Goal: Task Accomplishment & Management: Complete application form

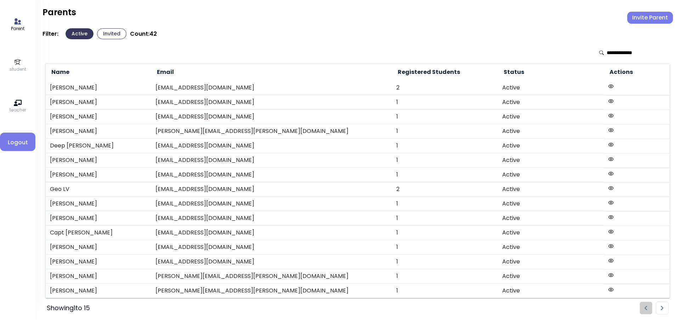
click at [646, 16] on button "Invite Parent" at bounding box center [650, 18] width 46 height 12
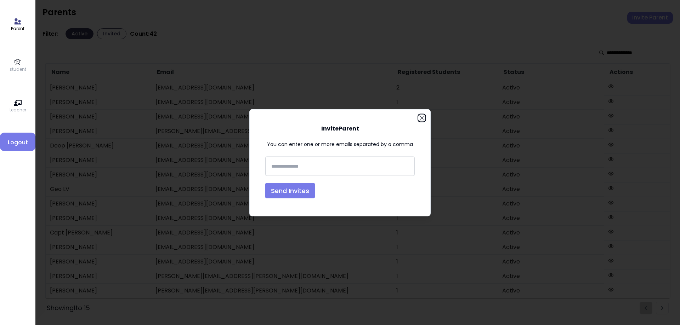
click at [422, 117] on icon "button" at bounding box center [421, 117] width 3 height 3
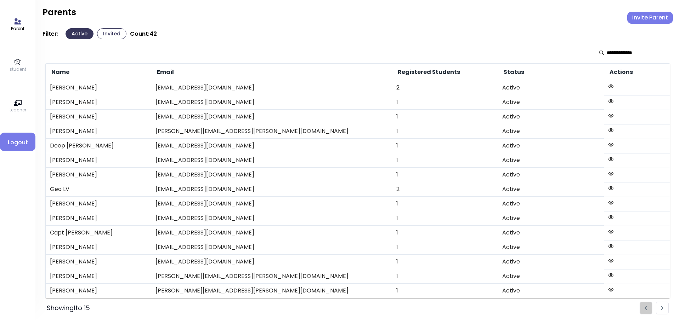
click at [17, 68] on p "student" at bounding box center [18, 69] width 17 height 6
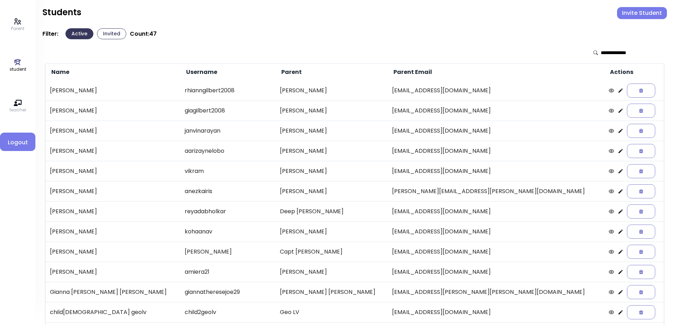
click at [107, 34] on button "Invited" at bounding box center [111, 33] width 29 height 11
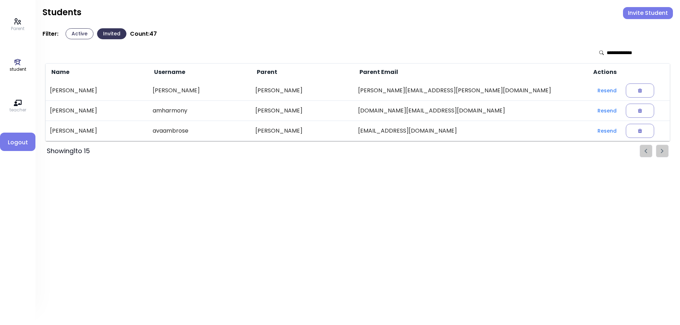
click at [16, 25] on p "Parent" at bounding box center [17, 28] width 13 height 6
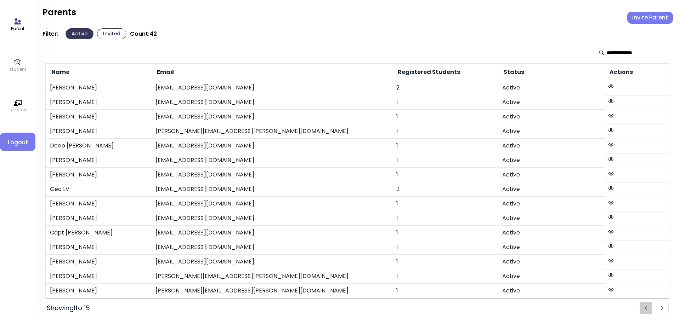
click at [111, 32] on button "Invited" at bounding box center [111, 33] width 29 height 11
click at [15, 67] on p "student" at bounding box center [18, 69] width 17 height 6
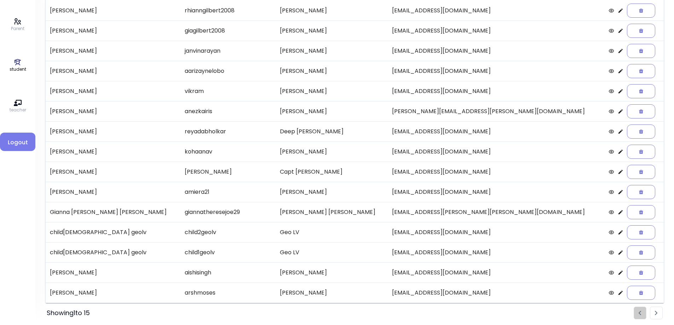
scroll to position [81, 0]
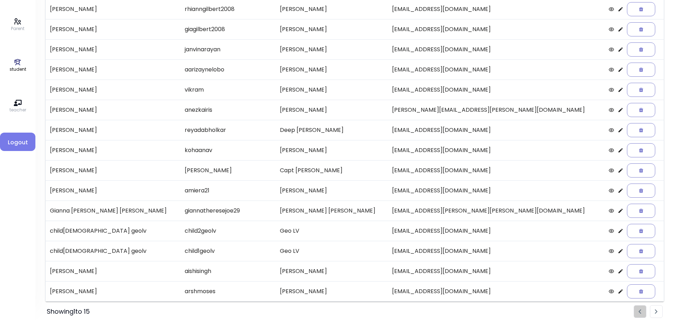
click at [659, 314] on li "Pagination" at bounding box center [656, 311] width 13 height 13
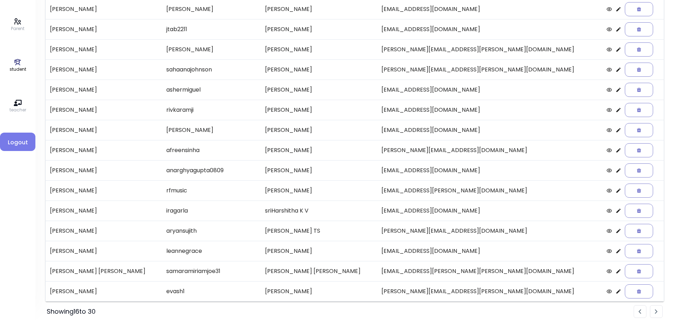
scroll to position [0, 0]
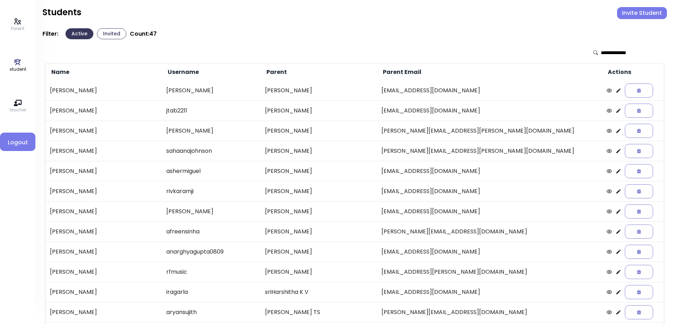
click at [598, 52] on div at bounding box center [626, 52] width 65 height 7
click at [601, 52] on input "text" at bounding box center [626, 52] width 50 height 7
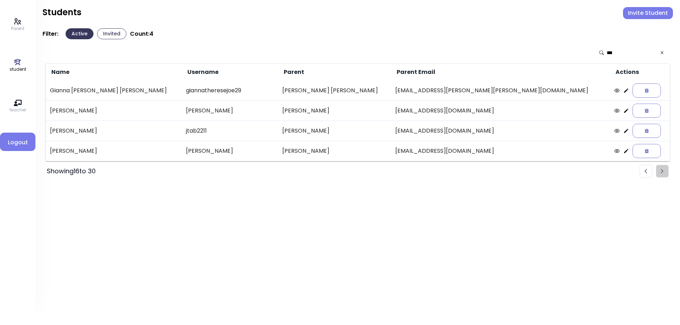
type input "***"
click at [18, 65] on icon at bounding box center [18, 62] width 8 height 8
click at [662, 53] on icon at bounding box center [662, 52] width 3 height 3
click at [20, 62] on icon at bounding box center [18, 62] width 8 height 8
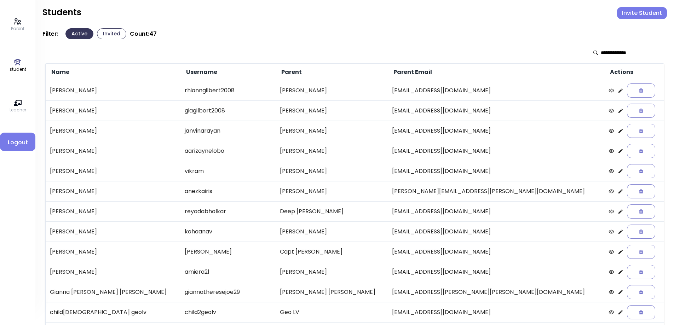
click at [618, 54] on input "text" at bounding box center [626, 52] width 50 height 7
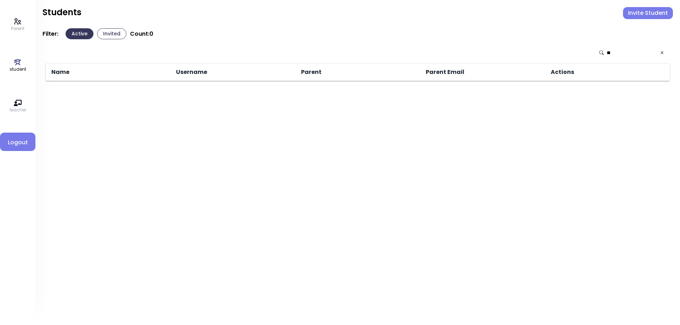
type input "*"
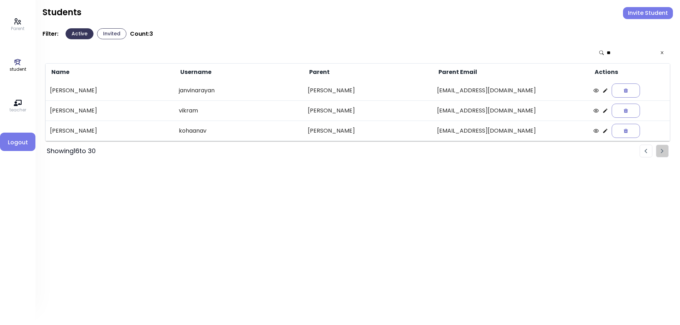
type input "*"
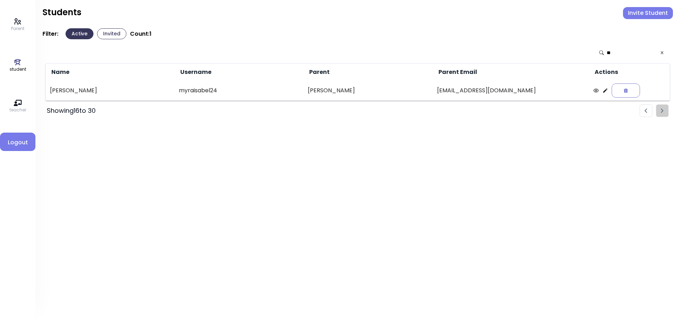
type input "*"
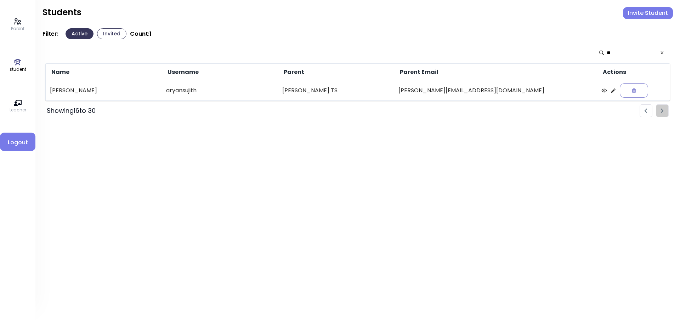
type input "*"
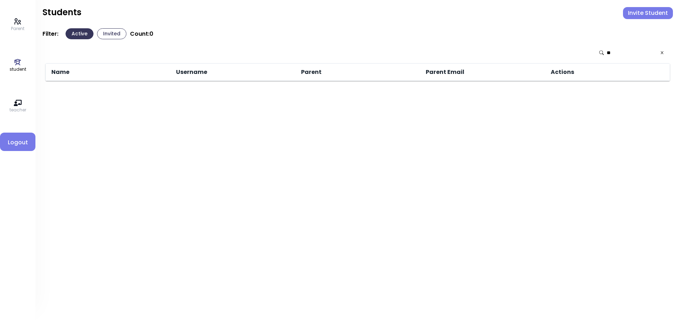
type input "*"
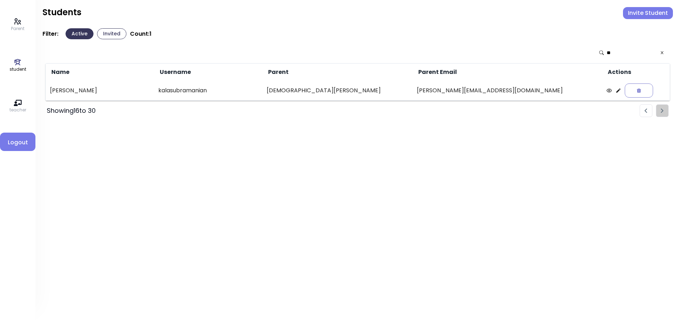
type input "*"
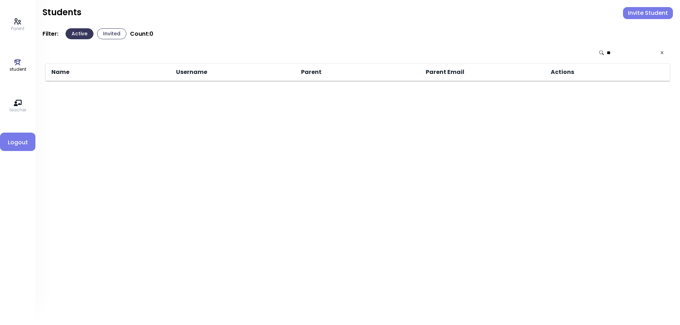
type input "*"
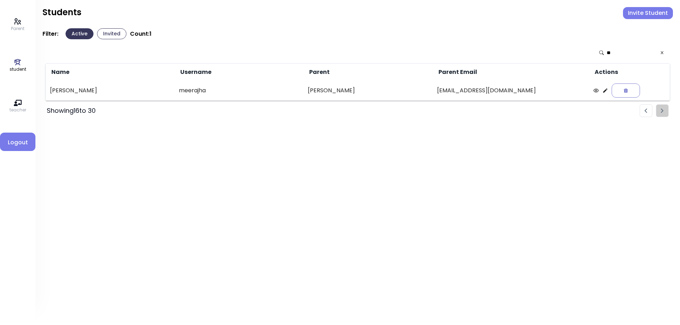
type input "*"
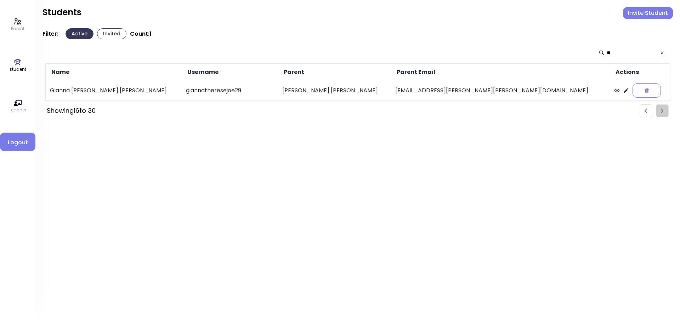
type input "*"
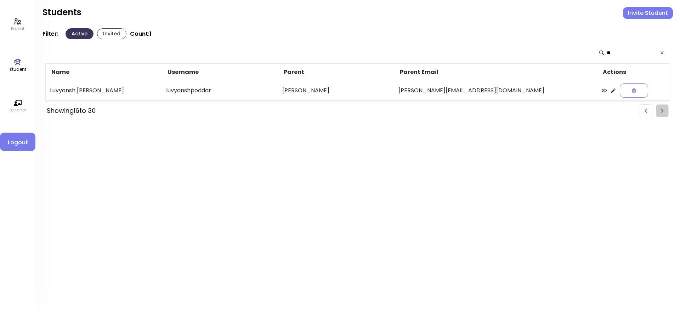
type input "*"
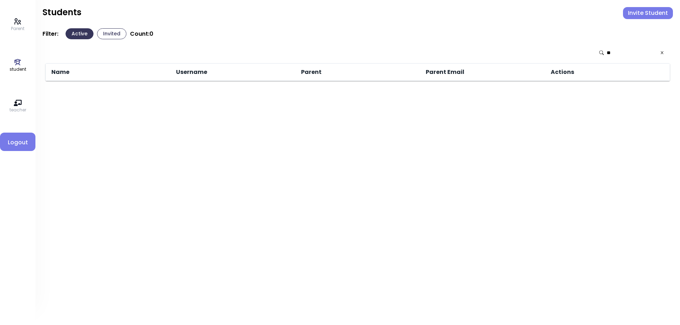
type input "*"
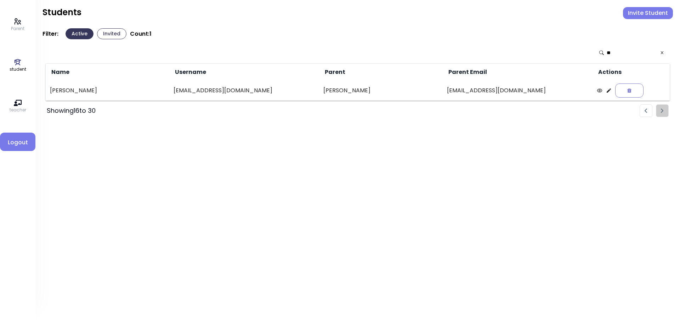
type input "*"
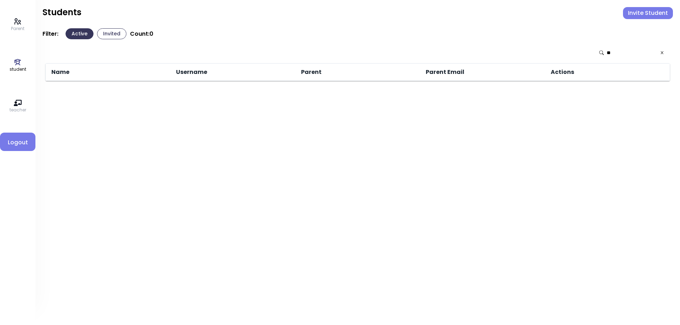
type input "*"
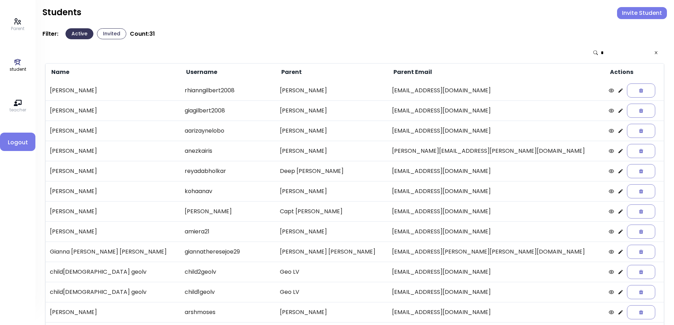
scroll to position [81, 0]
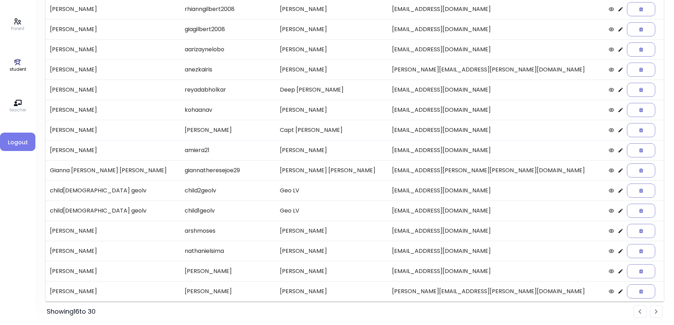
type input "*"
click at [655, 312] on li "Pagination" at bounding box center [656, 311] width 13 height 13
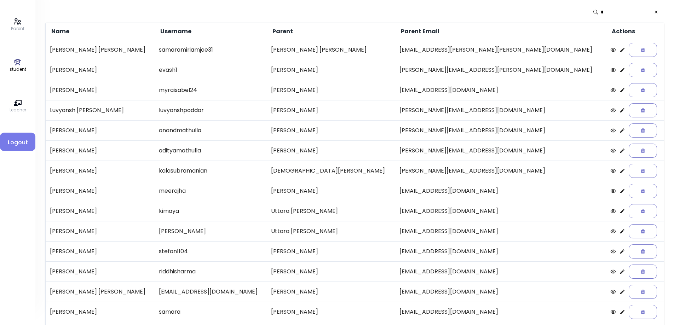
scroll to position [0, 0]
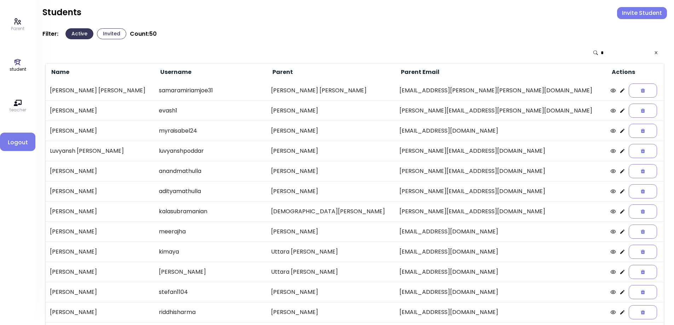
click at [611, 52] on input "*" at bounding box center [626, 52] width 50 height 7
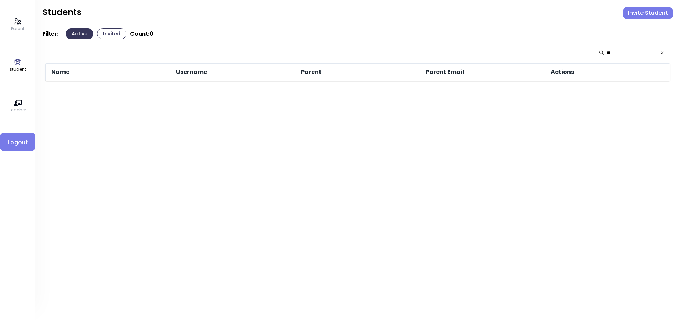
type input "*"
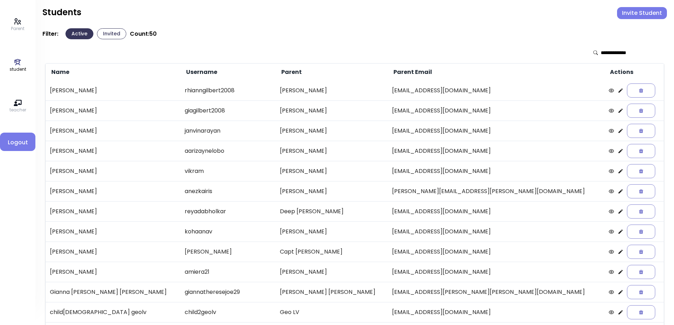
click at [616, 53] on input "text" at bounding box center [626, 52] width 50 height 7
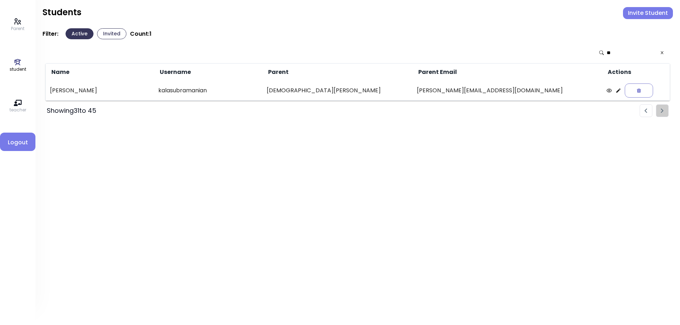
type input "*"
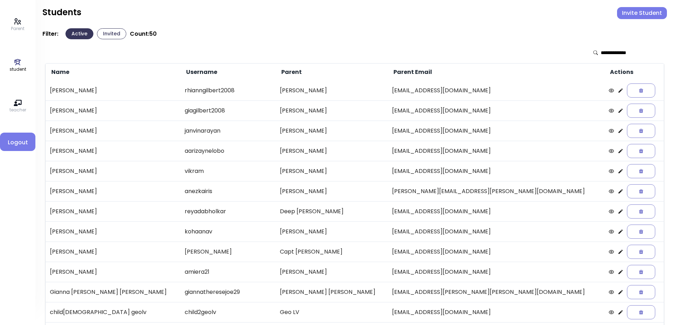
click at [646, 13] on button "Invite Student" at bounding box center [642, 13] width 50 height 12
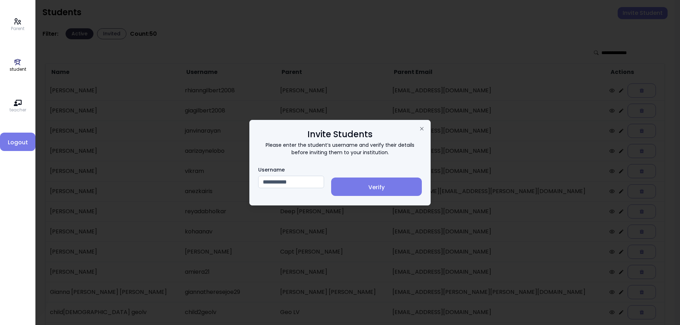
type input "**********"
click at [381, 194] on button "Verify" at bounding box center [376, 187] width 91 height 18
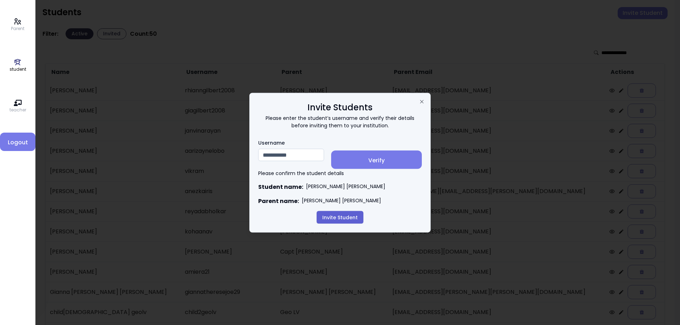
click at [354, 222] on button "Invite Student" at bounding box center [339, 217] width 47 height 13
click at [345, 221] on button "Invite Student" at bounding box center [339, 217] width 47 height 13
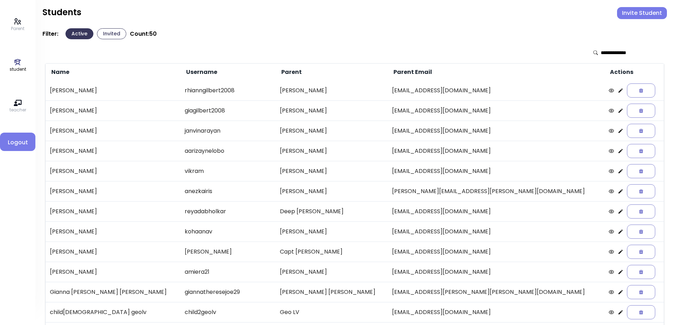
click at [115, 35] on button "Invited" at bounding box center [111, 33] width 29 height 11
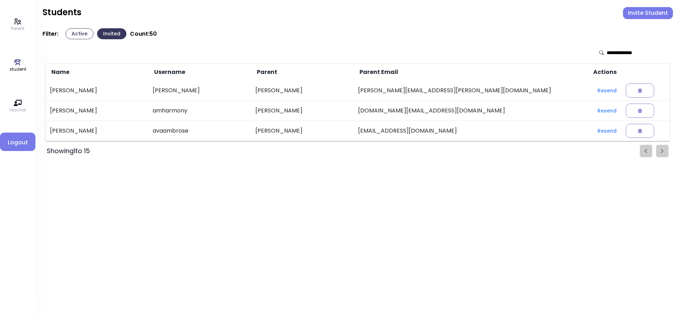
click at [81, 34] on button "Active" at bounding box center [79, 33] width 28 height 11
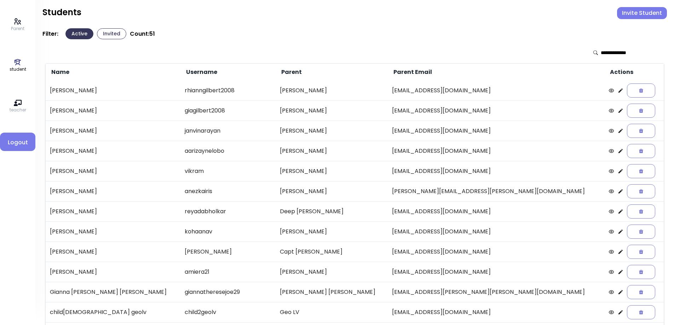
click at [630, 54] on input "text" at bounding box center [626, 52] width 50 height 7
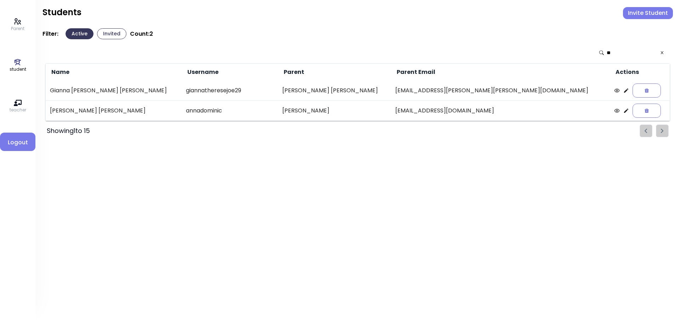
type input "*"
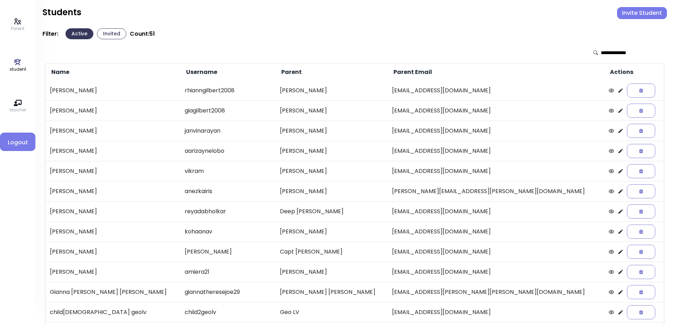
click at [647, 17] on button "Invite Student" at bounding box center [642, 13] width 50 height 12
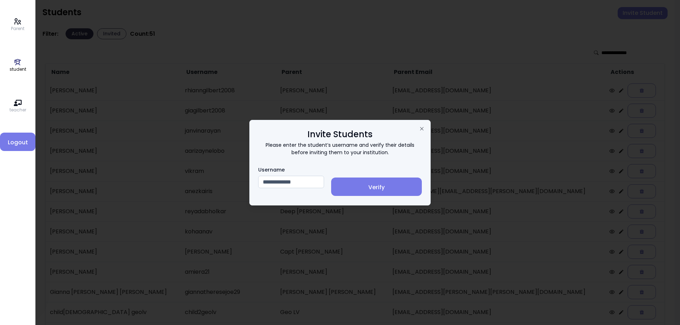
type input "**********"
click at [371, 183] on button "Verify" at bounding box center [376, 187] width 91 height 18
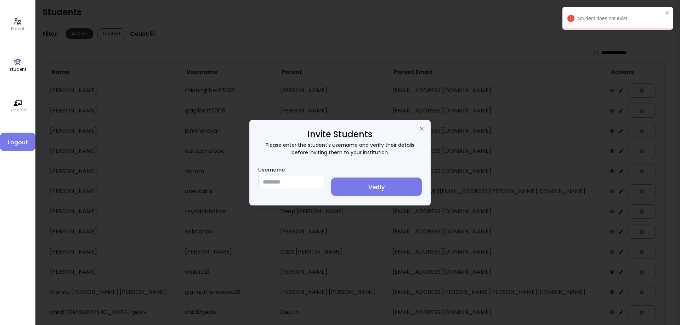
click at [304, 182] on input "Username" at bounding box center [291, 182] width 66 height 12
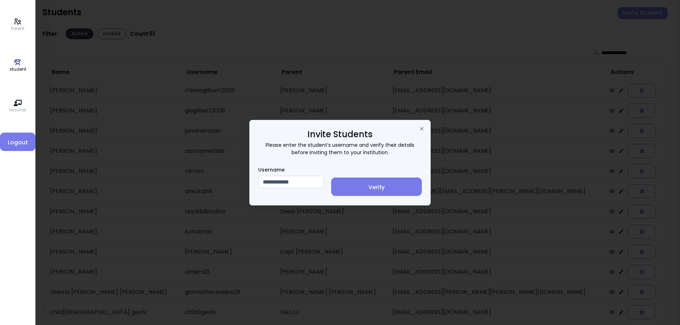
type input "**********"
click at [388, 185] on span "Verify" at bounding box center [376, 187] width 79 height 8
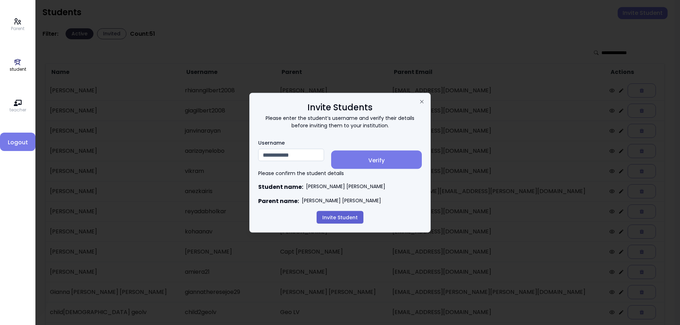
click at [336, 218] on button "Invite Student" at bounding box center [339, 217] width 47 height 13
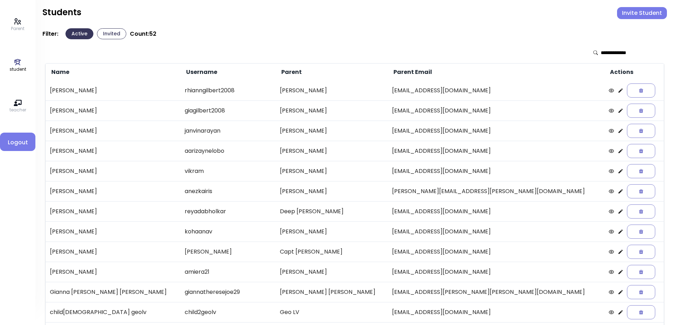
click at [606, 50] on input "text" at bounding box center [626, 52] width 50 height 7
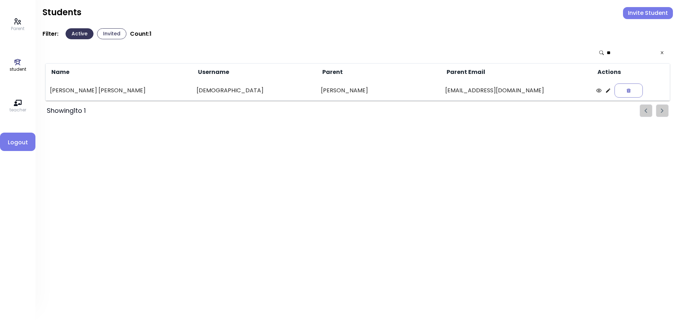
type input "*"
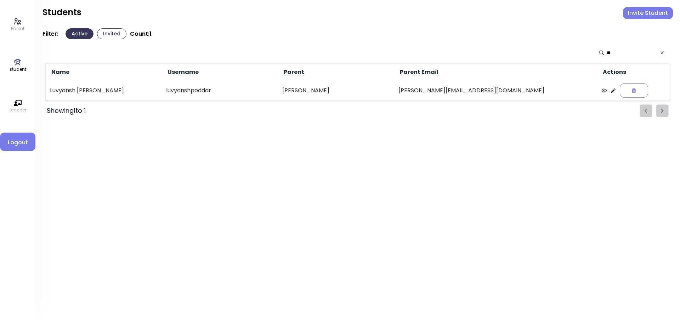
type input "*"
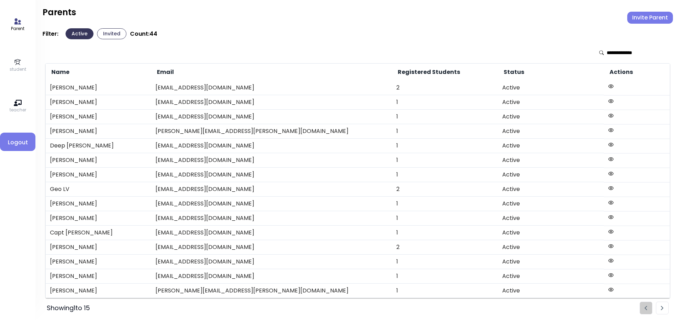
click at [662, 309] on img "Pagination" at bounding box center [662, 308] width 3 height 5
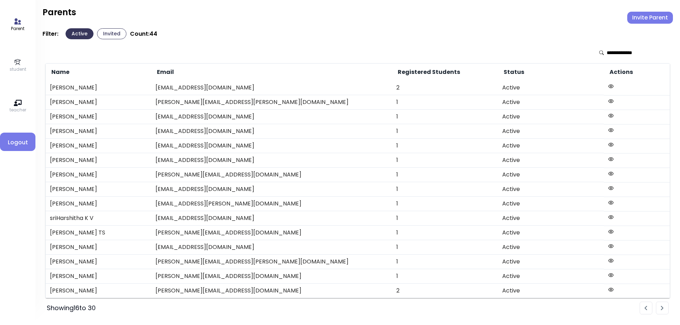
click at [662, 309] on img "Pagination" at bounding box center [662, 308] width 3 height 5
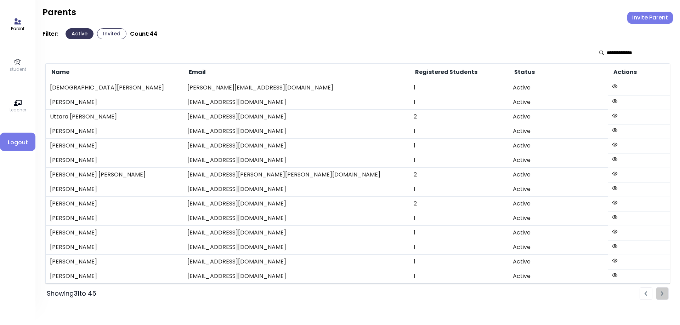
click at [646, 291] on li "Pagination" at bounding box center [645, 293] width 13 height 13
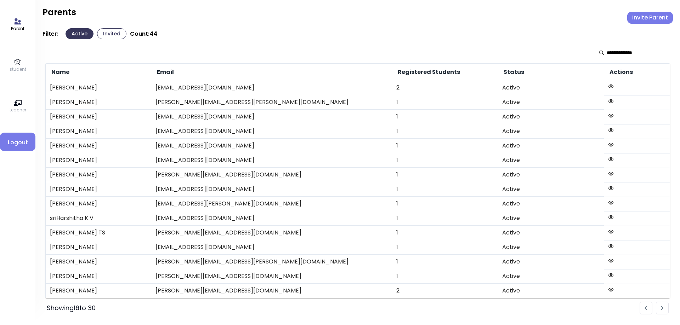
click at [18, 64] on icon at bounding box center [18, 62] width 8 height 8
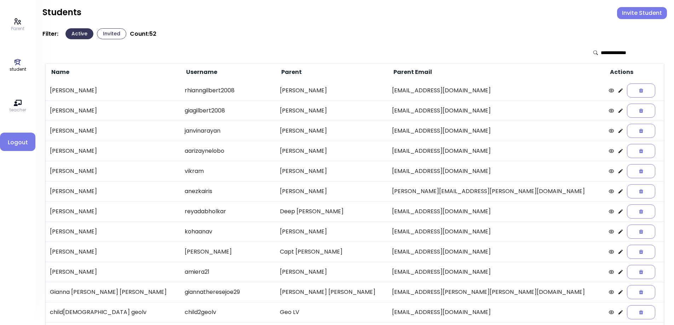
click at [611, 51] on input "text" at bounding box center [626, 52] width 50 height 7
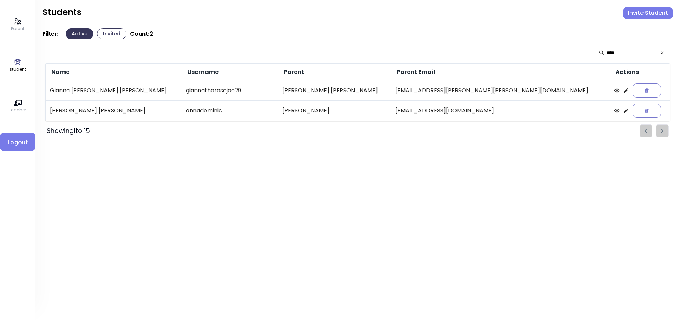
type input "****"
click at [623, 110] on icon at bounding box center [626, 111] width 6 height 6
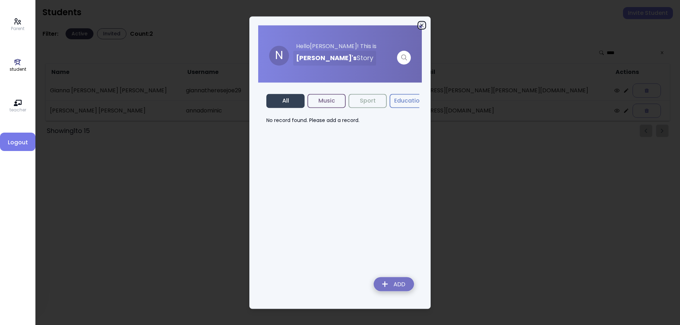
click at [421, 23] on icon "button" at bounding box center [422, 25] width 6 height 6
